Goal: Task Accomplishment & Management: Use online tool/utility

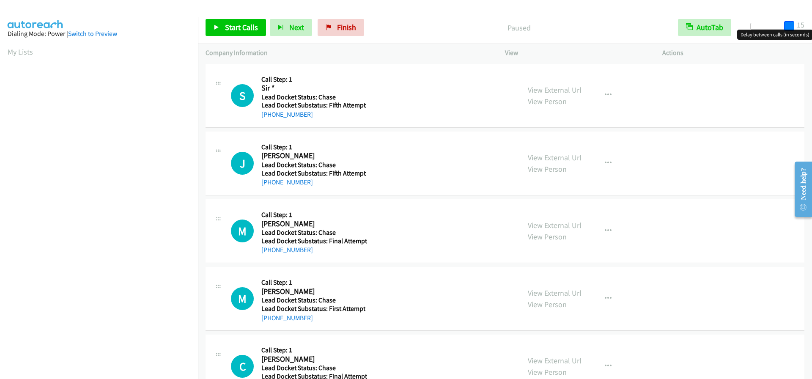
drag, startPoint x: 751, startPoint y: 26, endPoint x: 800, endPoint y: 26, distance: 48.7
click at [800, 26] on div "Start Calls Pause Next Finish Paused AutoTab AutoTab 15" at bounding box center [505, 27] width 614 height 33
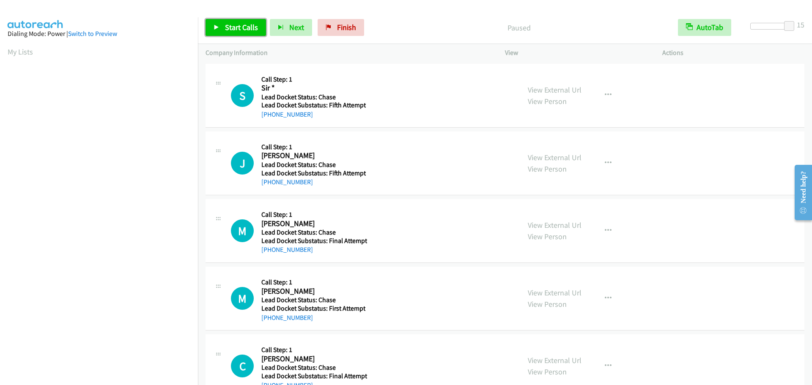
click at [215, 29] on icon at bounding box center [217, 28] width 6 height 6
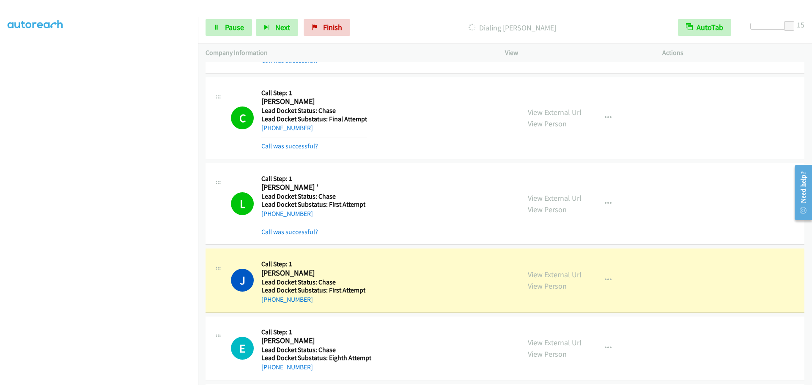
scroll to position [537, 0]
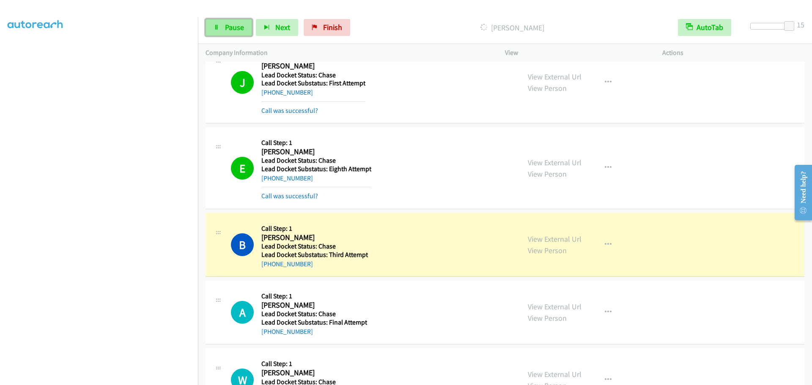
click at [224, 31] on link "Pause" at bounding box center [229, 27] width 47 height 17
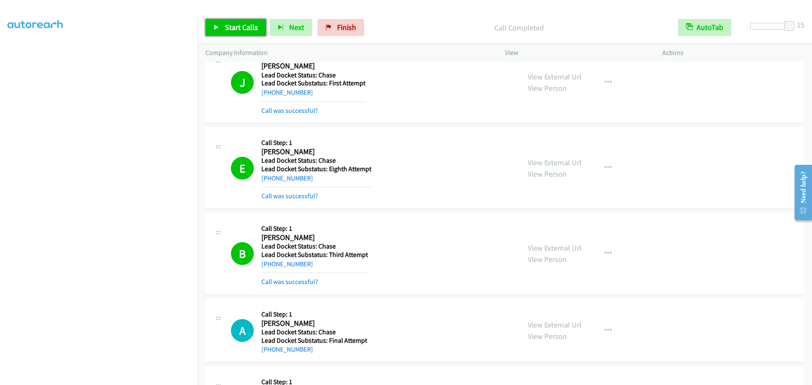
click at [217, 28] on icon at bounding box center [217, 28] width 6 height 6
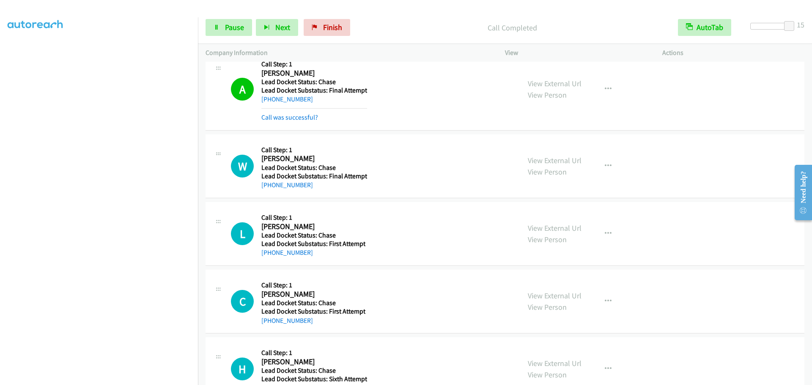
scroll to position [791, 0]
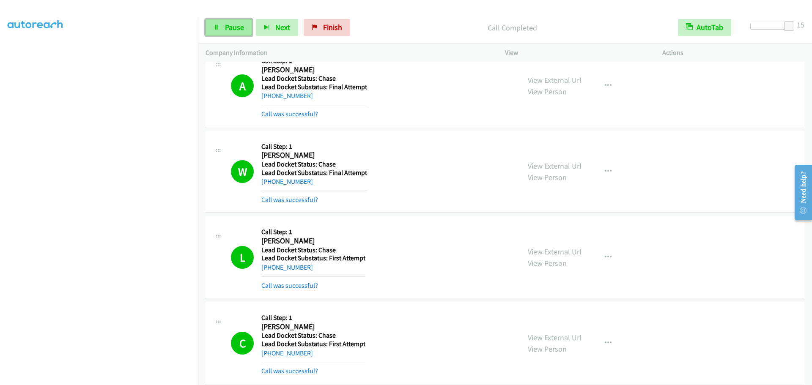
click at [243, 28] on span "Pause" at bounding box center [234, 27] width 19 height 10
click at [222, 27] on link "Start Calls" at bounding box center [236, 27] width 61 height 17
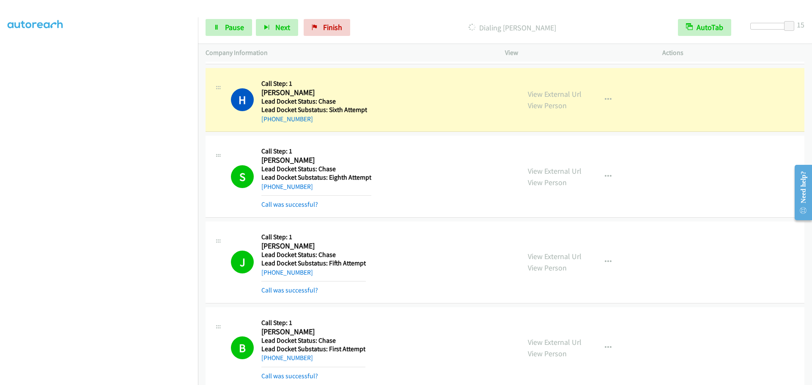
scroll to position [1128, 0]
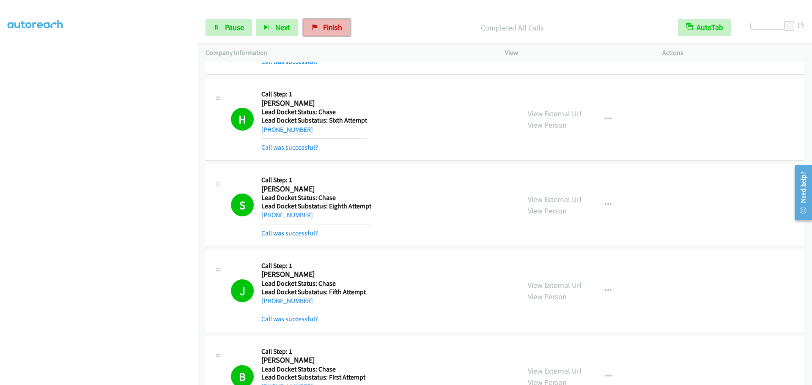
click at [338, 30] on span "Finish" at bounding box center [332, 27] width 19 height 10
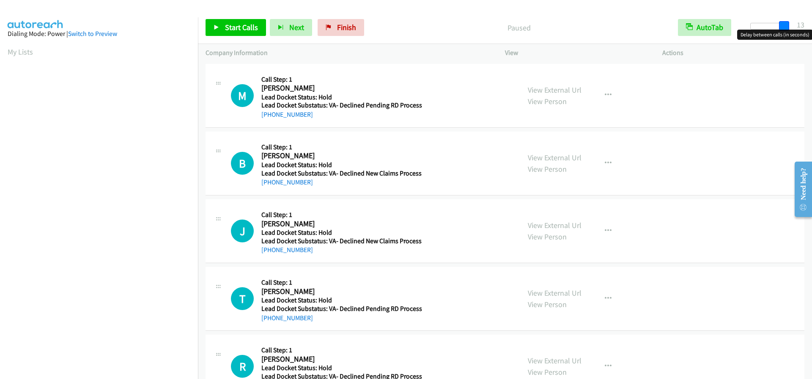
drag, startPoint x: 754, startPoint y: 28, endPoint x: 788, endPoint y: 28, distance: 34.3
click at [788, 28] on span at bounding box center [784, 26] width 10 height 10
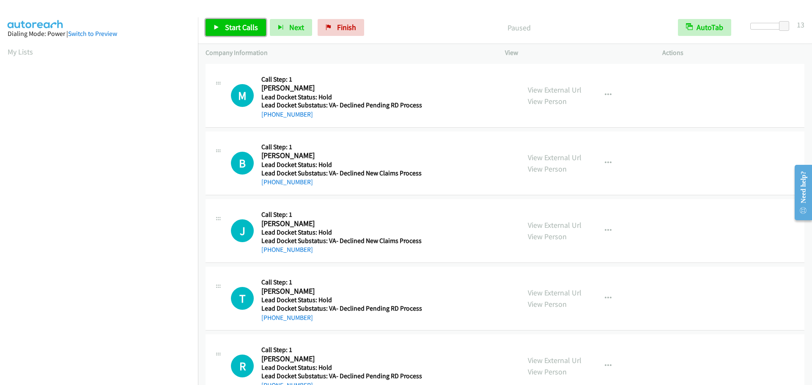
click at [240, 30] on span "Start Calls" at bounding box center [241, 27] width 33 height 10
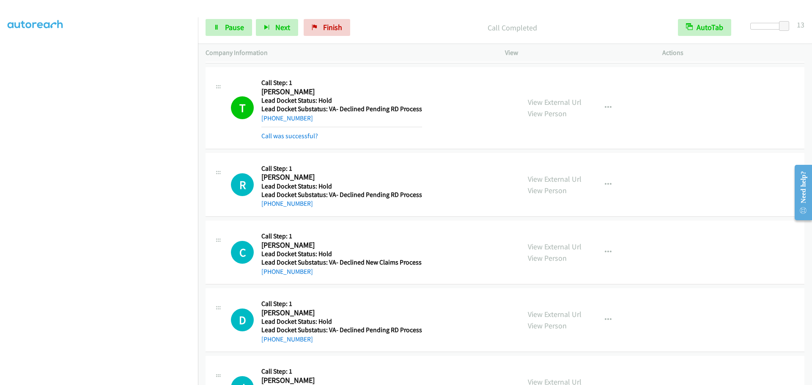
scroll to position [242, 0]
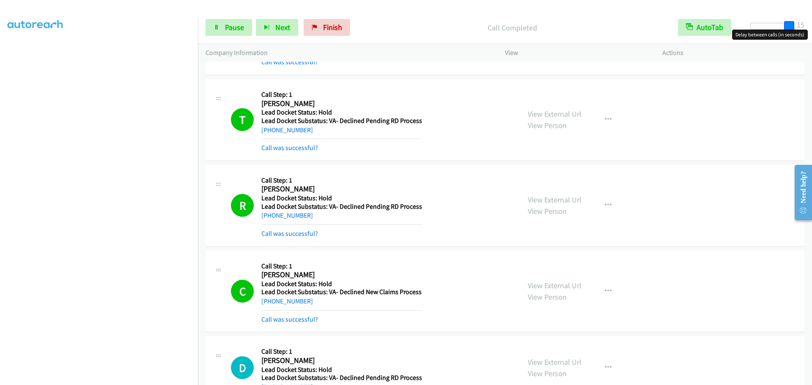
drag, startPoint x: 784, startPoint y: 27, endPoint x: 795, endPoint y: 26, distance: 10.7
click at [795, 26] on div at bounding box center [770, 29] width 54 height 13
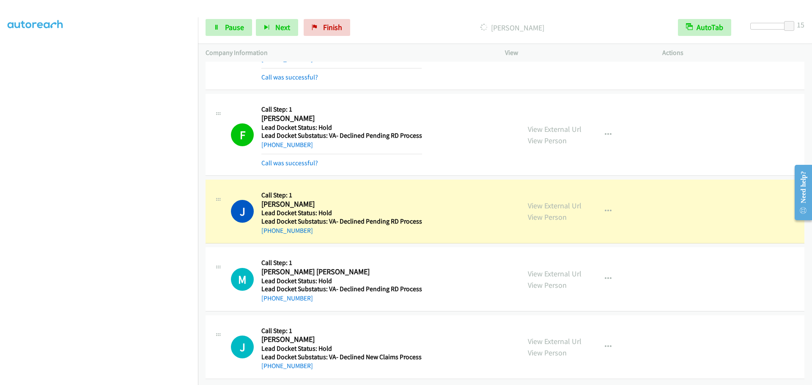
scroll to position [920, 0]
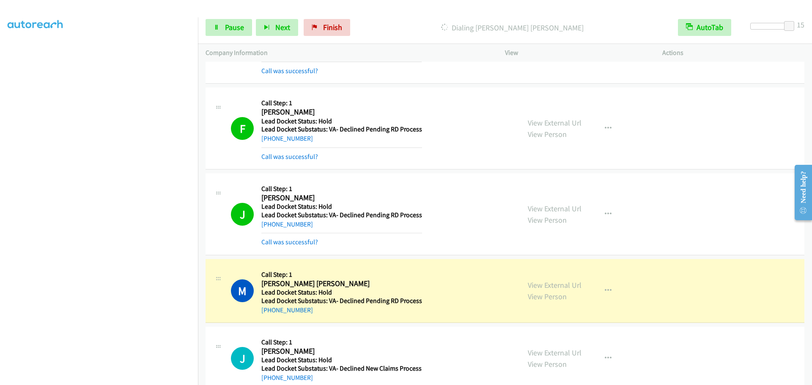
click at [338, 56] on p "Company Information" at bounding box center [348, 53] width 284 height 10
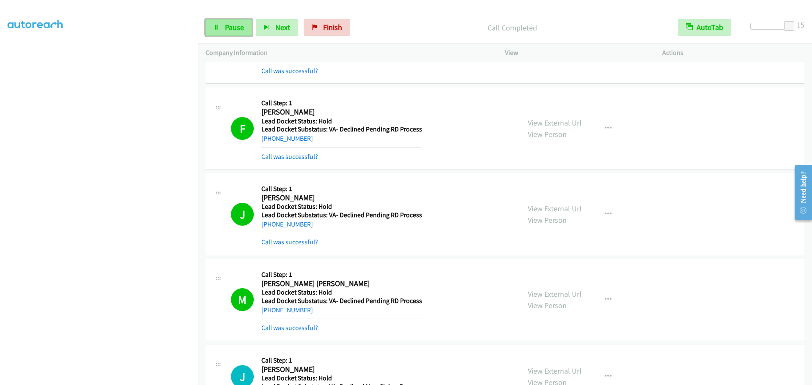
click at [228, 30] on span "Pause" at bounding box center [234, 27] width 19 height 10
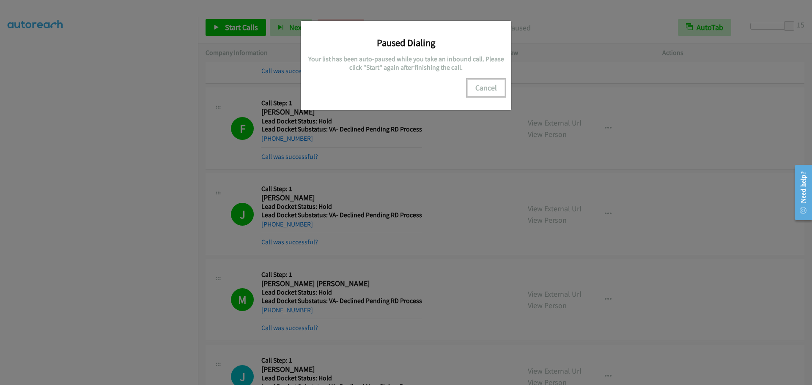
click at [490, 91] on button "Cancel" at bounding box center [487, 88] width 38 height 17
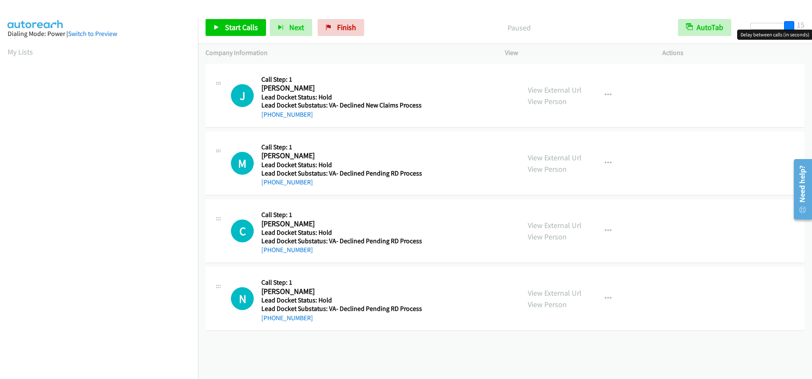
drag, startPoint x: 753, startPoint y: 24, endPoint x: 812, endPoint y: 34, distance: 60.1
click at [812, 34] on body "Start Calls Pause Next Finish Paused AutoTab AutoTab 15 Company Information Inf…" at bounding box center [406, 20] width 812 height 40
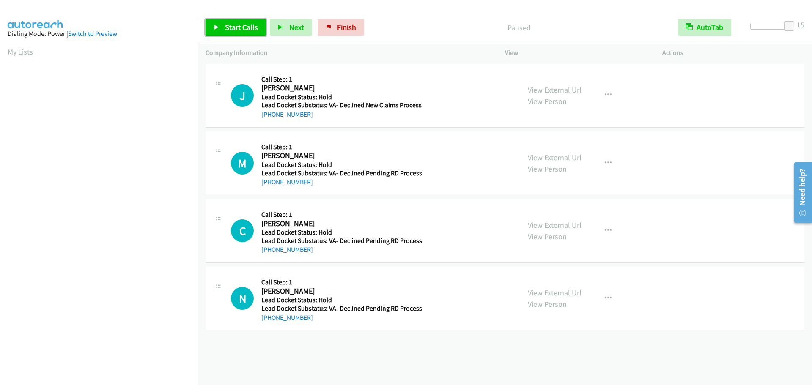
click at [213, 29] on link "Start Calls" at bounding box center [236, 27] width 61 height 17
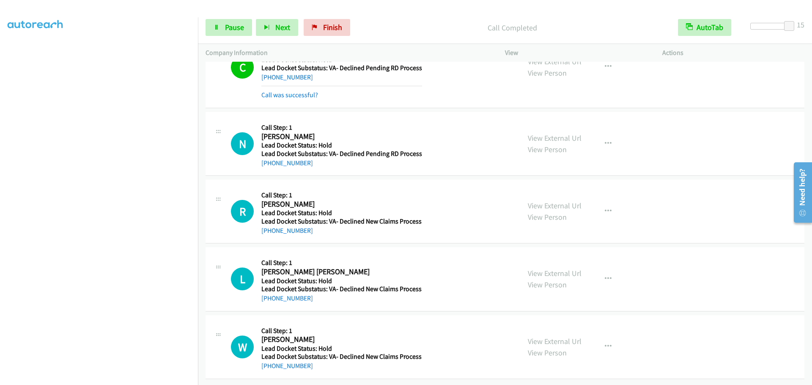
scroll to position [215, 0]
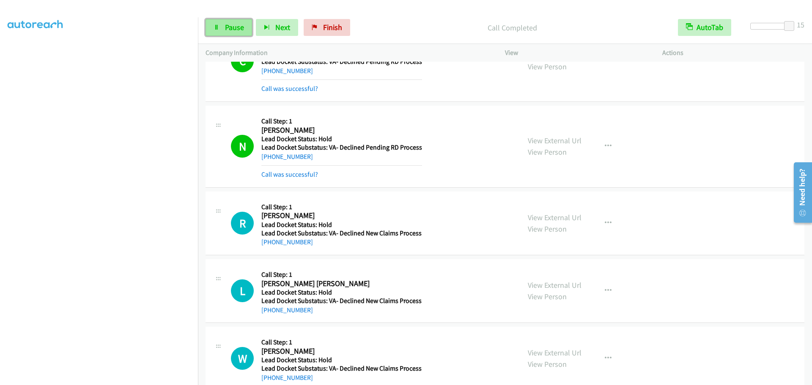
click at [223, 29] on link "Pause" at bounding box center [229, 27] width 47 height 17
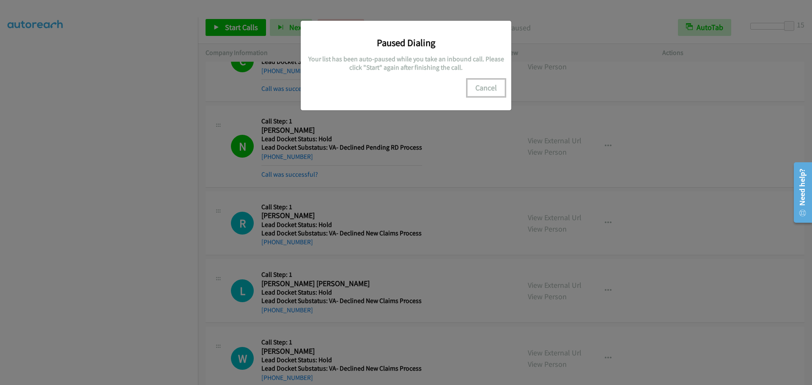
click at [478, 93] on button "Cancel" at bounding box center [487, 88] width 38 height 17
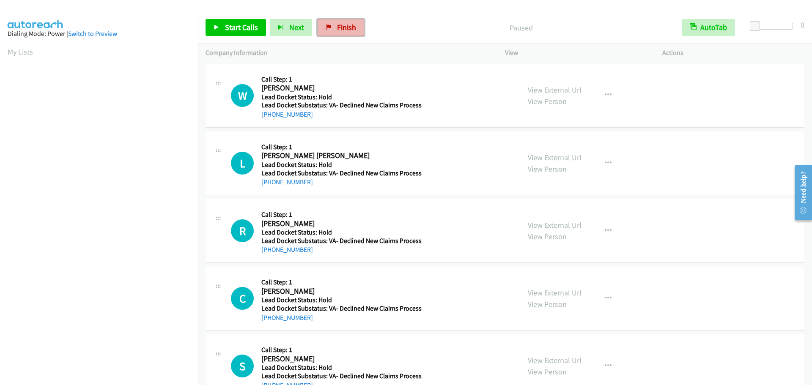
click at [326, 24] on link "Finish" at bounding box center [341, 27] width 47 height 17
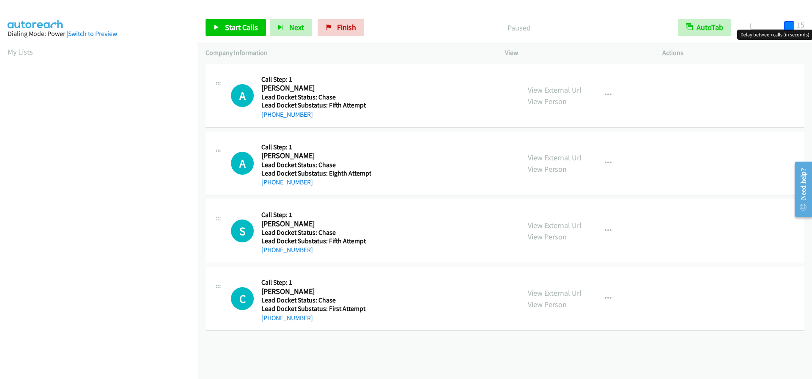
drag, startPoint x: 754, startPoint y: 29, endPoint x: 807, endPoint y: 29, distance: 53.3
click at [807, 29] on div "Start Calls Pause Next Finish Paused AutoTab AutoTab 15" at bounding box center [505, 27] width 614 height 33
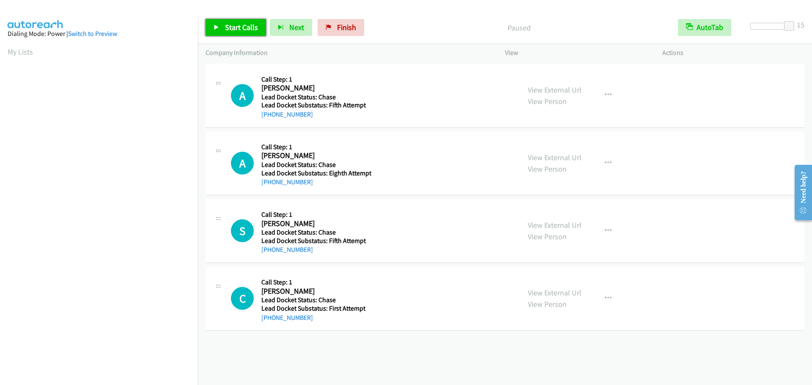
click at [248, 23] on span "Start Calls" at bounding box center [241, 27] width 33 height 10
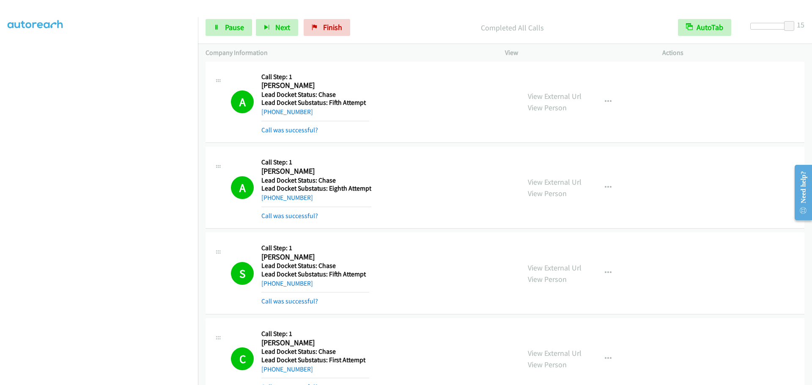
scroll to position [57, 0]
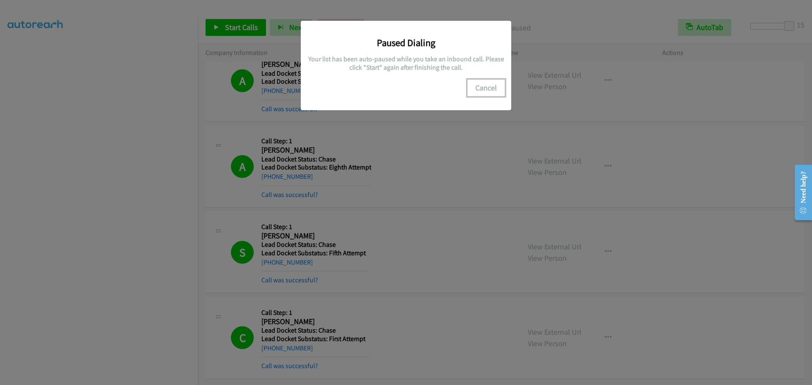
click at [481, 89] on button "Cancel" at bounding box center [487, 88] width 38 height 17
click at [482, 90] on button "Cancel" at bounding box center [487, 88] width 38 height 17
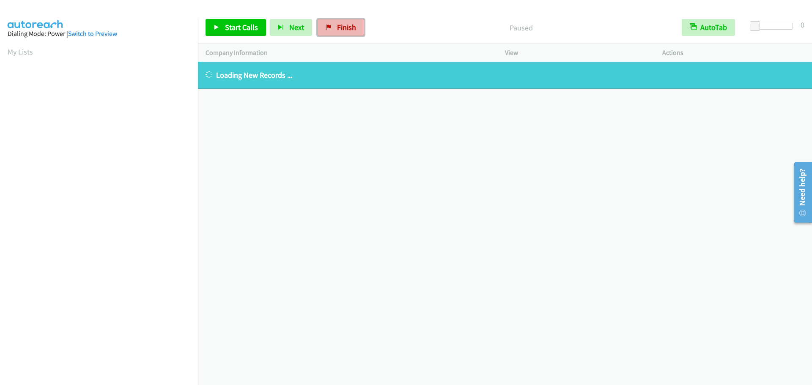
click at [337, 27] on span "Finish" at bounding box center [346, 27] width 19 height 10
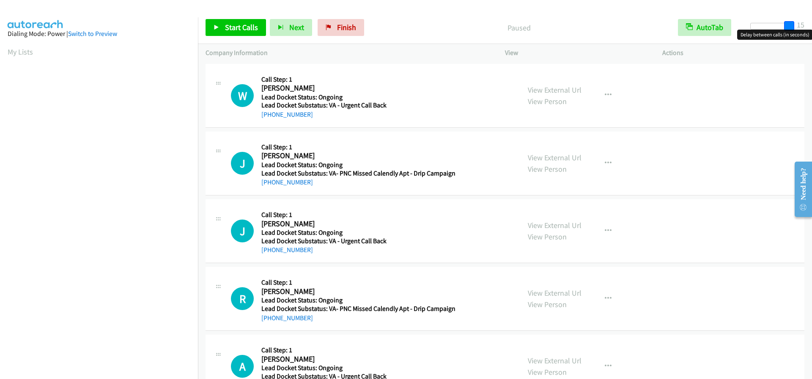
drag, startPoint x: 755, startPoint y: 24, endPoint x: 812, endPoint y: 28, distance: 57.3
click at [812, 28] on div "Start Calls Pause Next Finish Paused AutoTab AutoTab 15" at bounding box center [505, 27] width 614 height 33
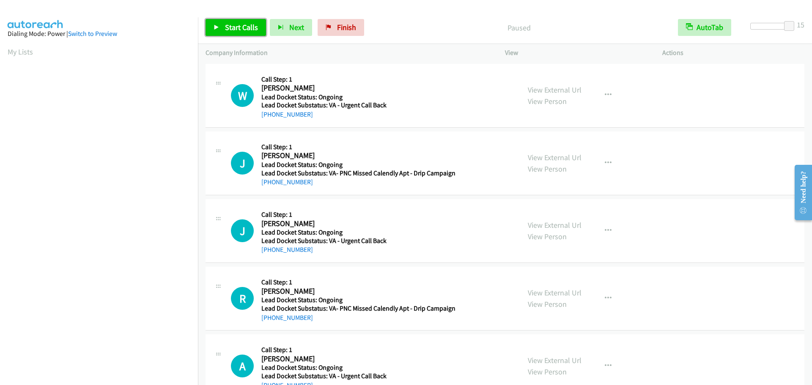
click at [249, 28] on span "Start Calls" at bounding box center [241, 27] width 33 height 10
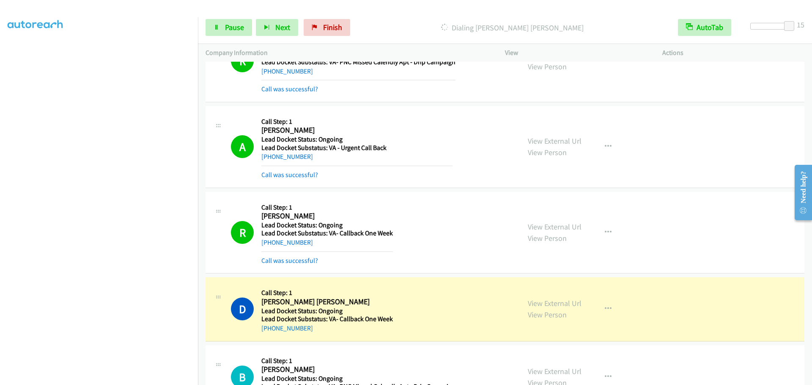
scroll to position [381, 0]
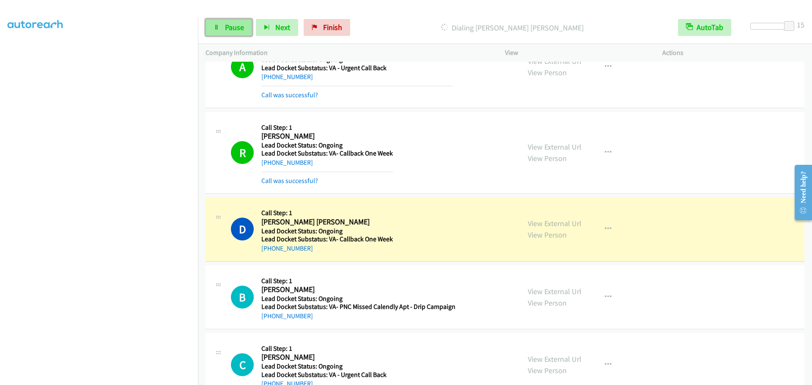
click at [230, 30] on span "Pause" at bounding box center [234, 27] width 19 height 10
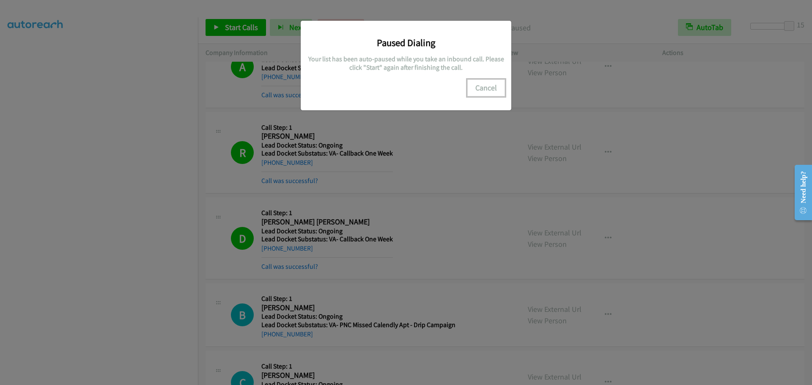
click at [486, 90] on button "Cancel" at bounding box center [487, 88] width 38 height 17
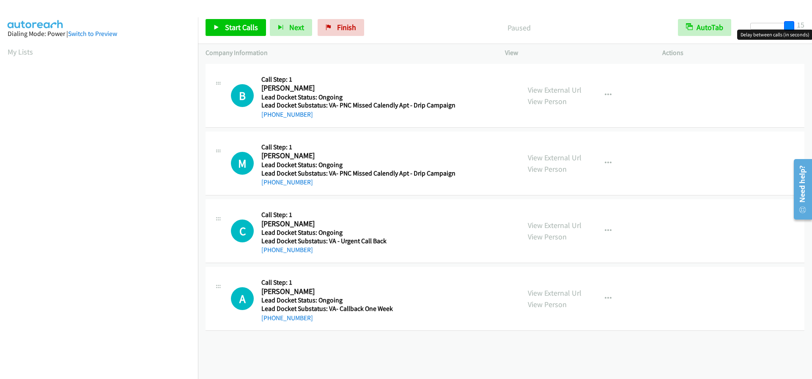
drag, startPoint x: 754, startPoint y: 29, endPoint x: 810, endPoint y: 33, distance: 56.4
click at [810, 33] on body "Start Calls Pause Next Finish Paused AutoTab AutoTab 15 Company Information Inf…" at bounding box center [406, 20] width 812 height 40
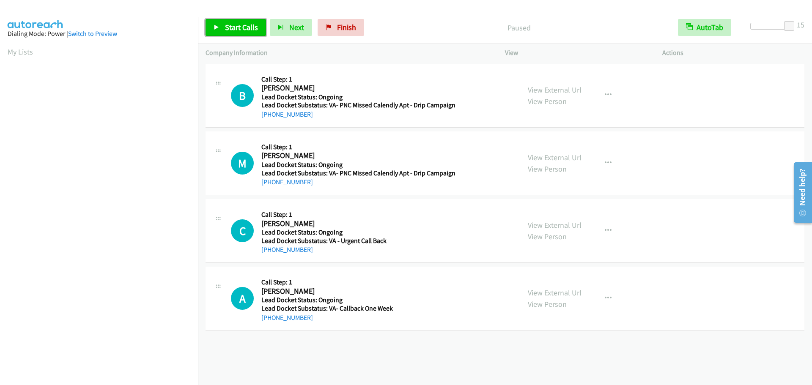
click at [252, 21] on link "Start Calls" at bounding box center [236, 27] width 61 height 17
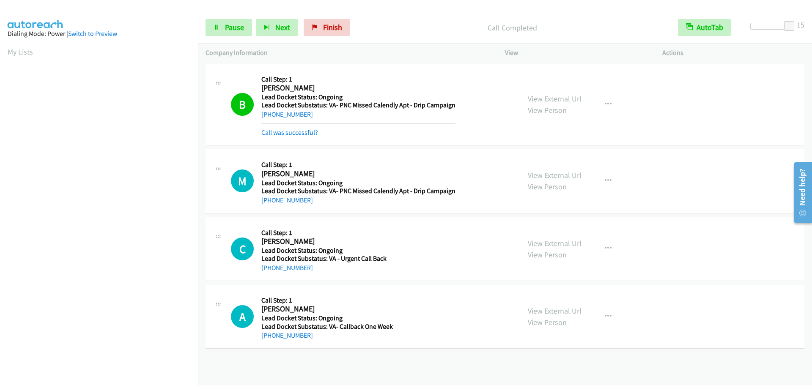
scroll to position [89, 0]
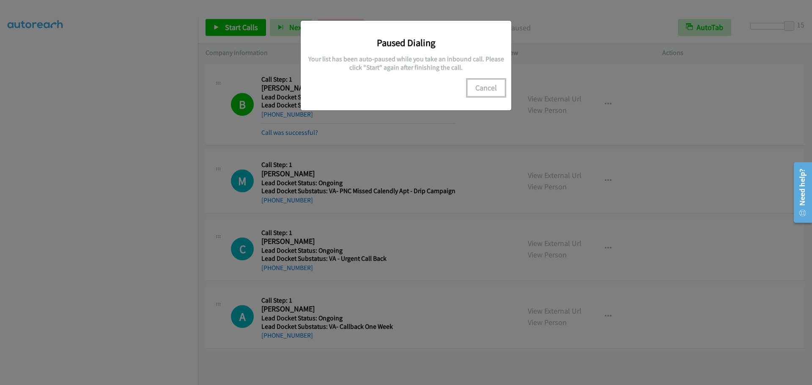
click at [488, 91] on button "Cancel" at bounding box center [487, 88] width 38 height 17
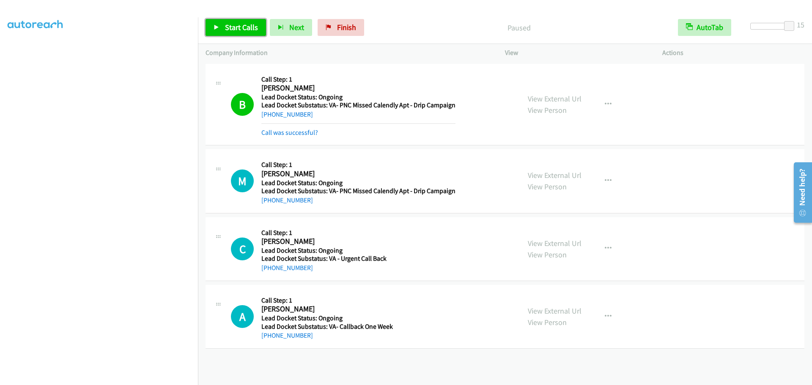
click at [230, 26] on span "Start Calls" at bounding box center [241, 27] width 33 height 10
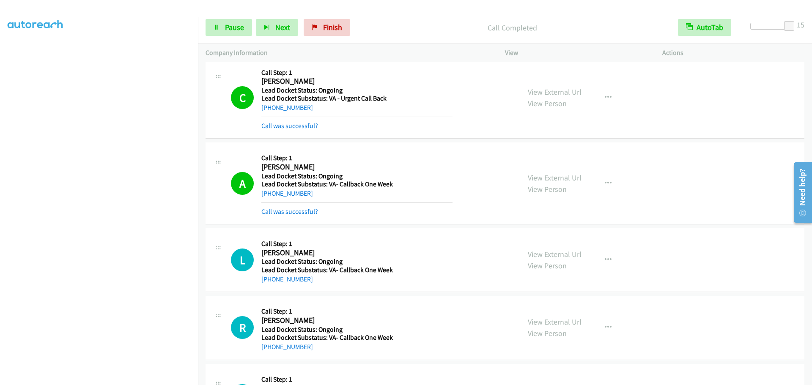
scroll to position [215, 0]
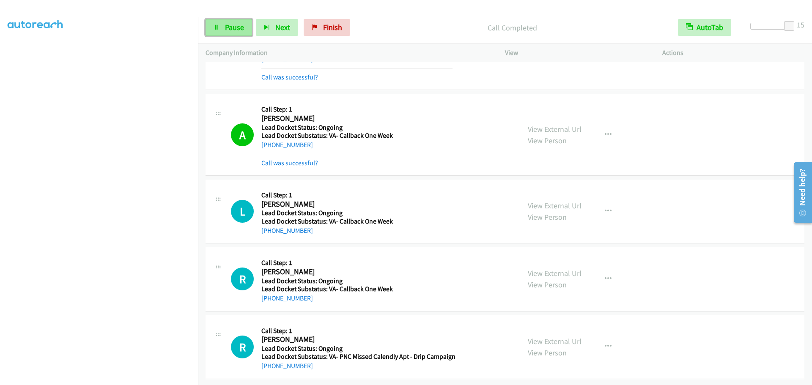
click at [236, 26] on span "Pause" at bounding box center [234, 27] width 19 height 10
